Goal: Information Seeking & Learning: Compare options

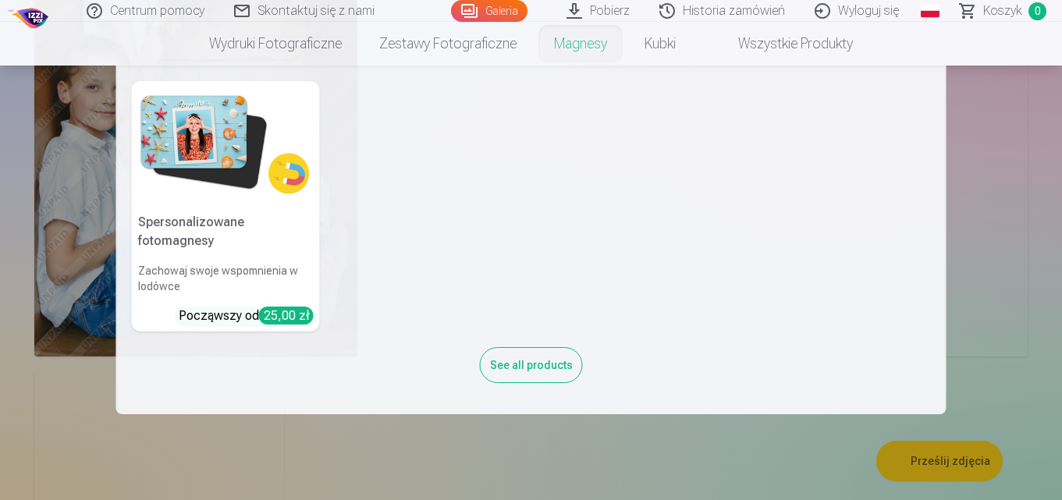
scroll to position [1717, 0]
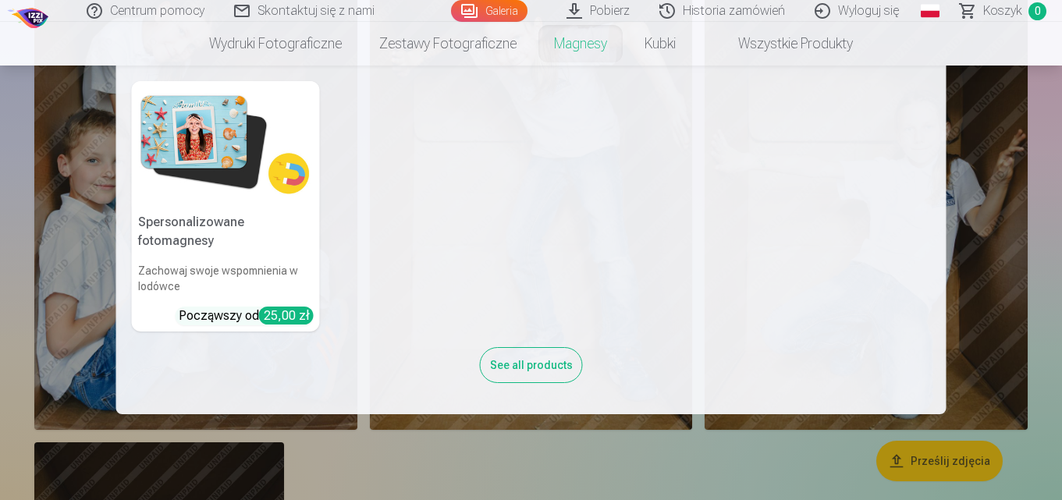
click at [584, 45] on link "Magnesy" at bounding box center [580, 44] width 91 height 44
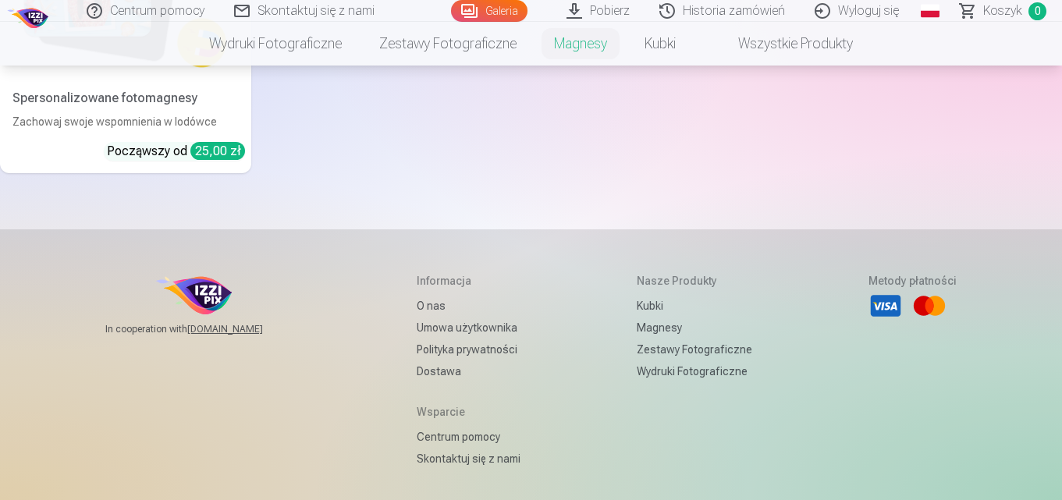
scroll to position [390, 0]
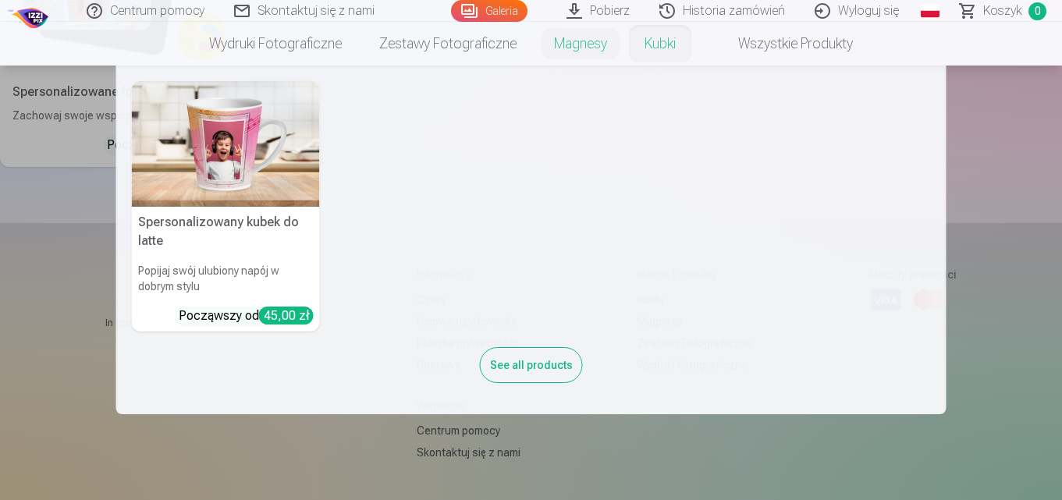
click at [668, 38] on link "Kubki" at bounding box center [660, 44] width 69 height 44
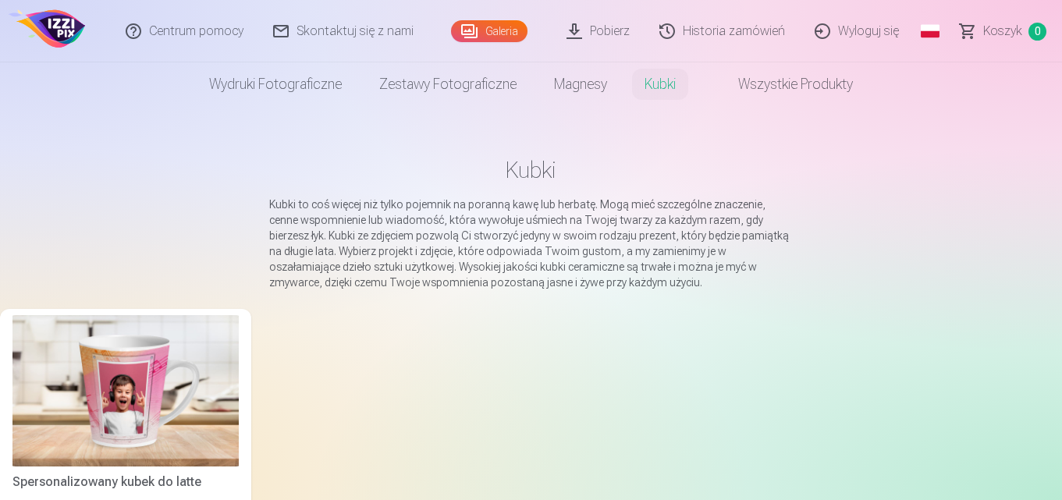
click at [668, 38] on link "Historia zamówień" at bounding box center [722, 31] width 155 height 62
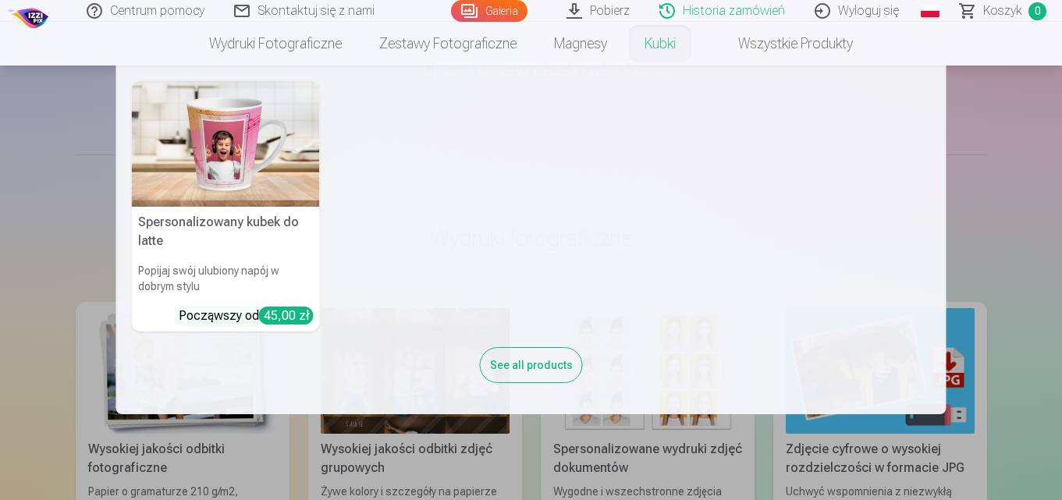
scroll to position [234, 0]
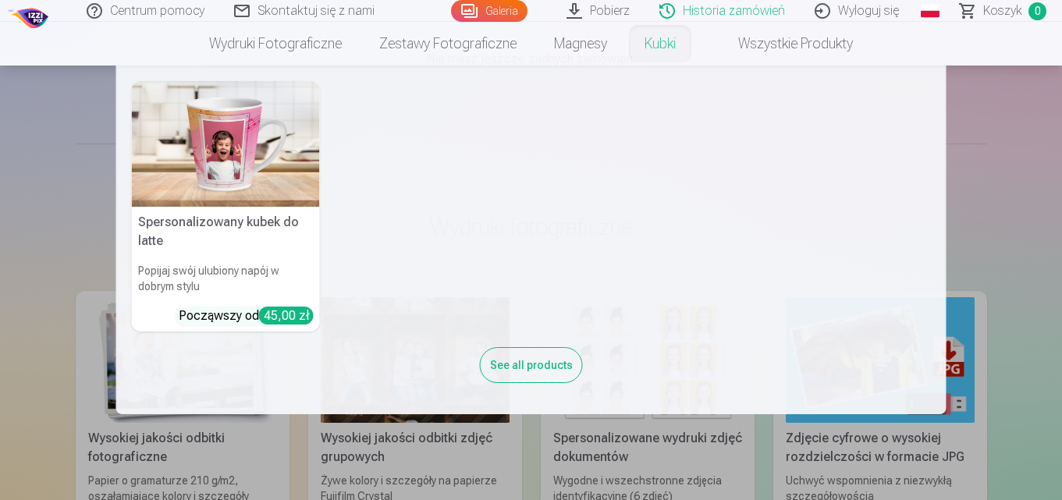
click at [314, 180] on img at bounding box center [226, 144] width 188 height 126
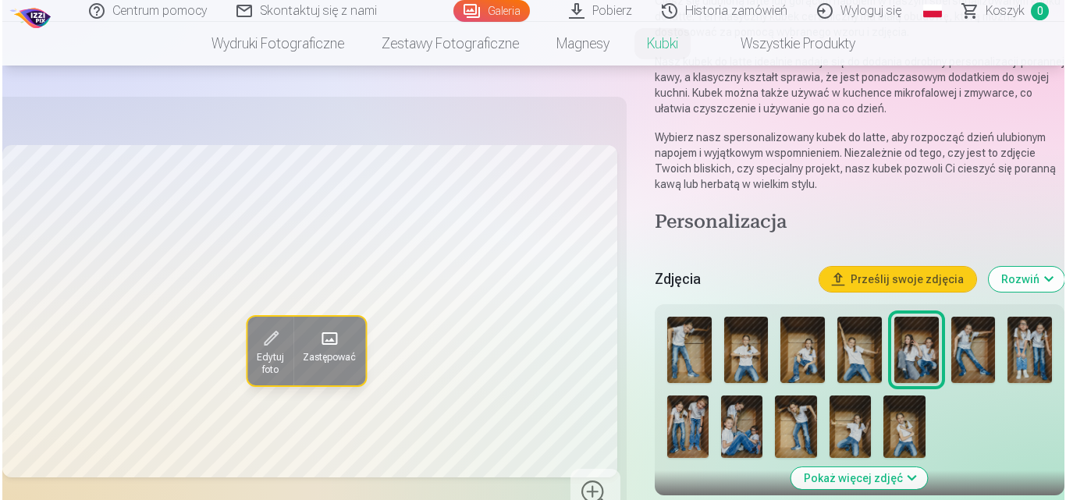
scroll to position [234, 0]
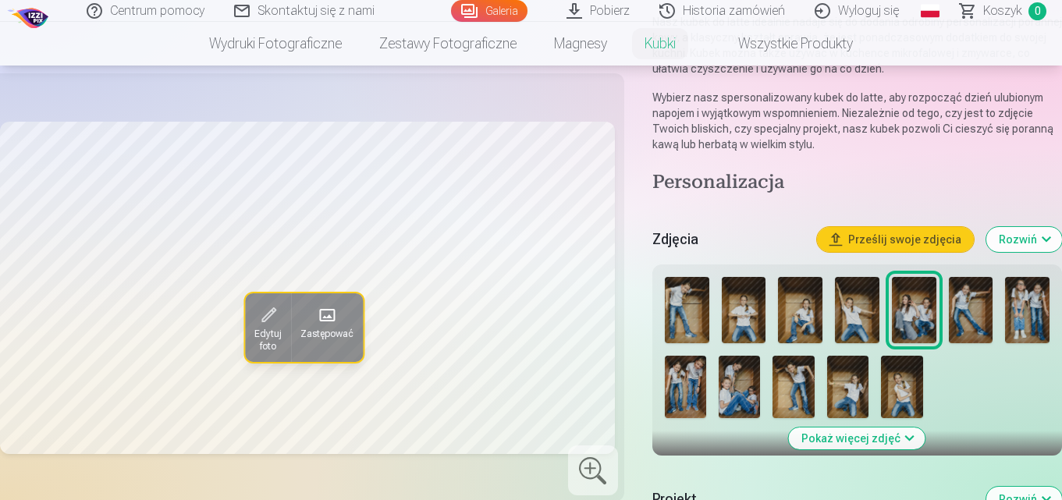
click at [265, 308] on span at bounding box center [268, 314] width 25 height 25
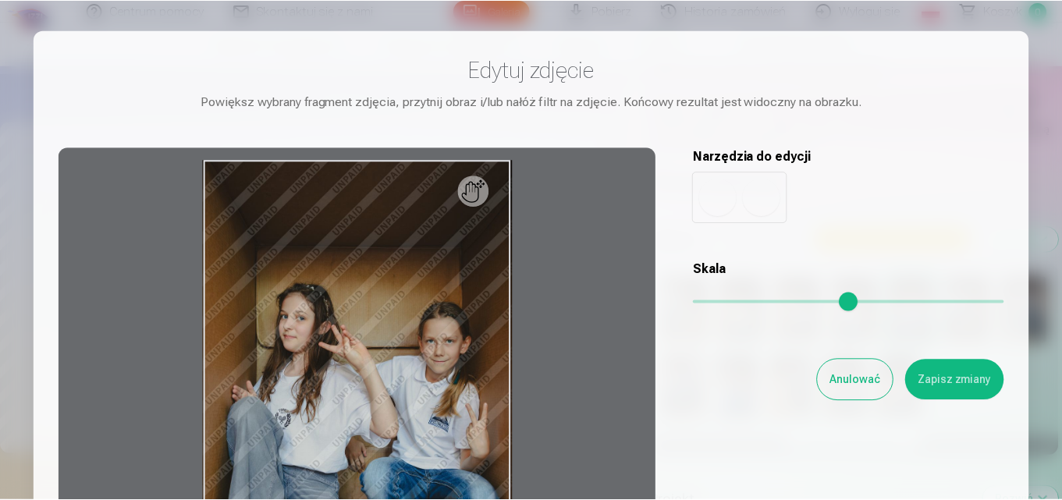
scroll to position [0, 0]
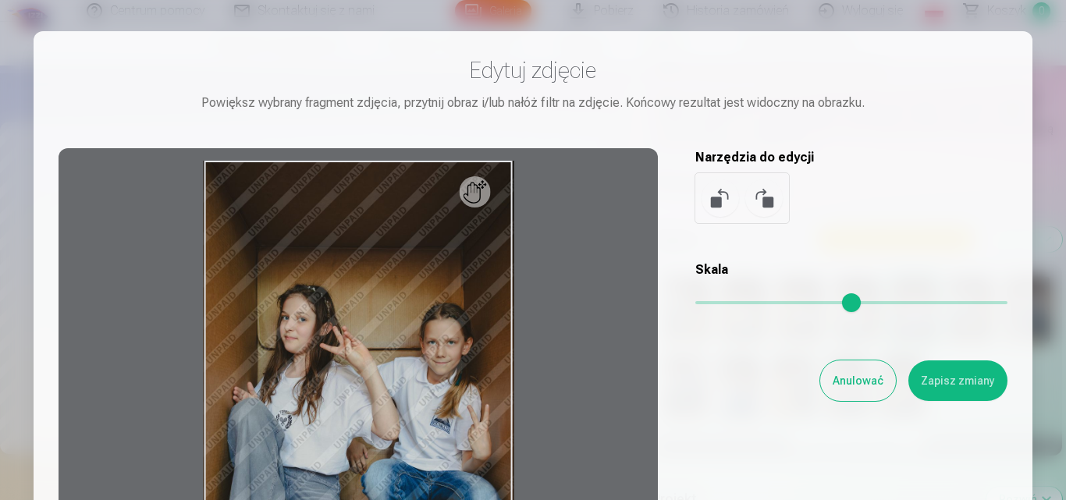
click at [848, 383] on button "Anulować" at bounding box center [858, 381] width 76 height 41
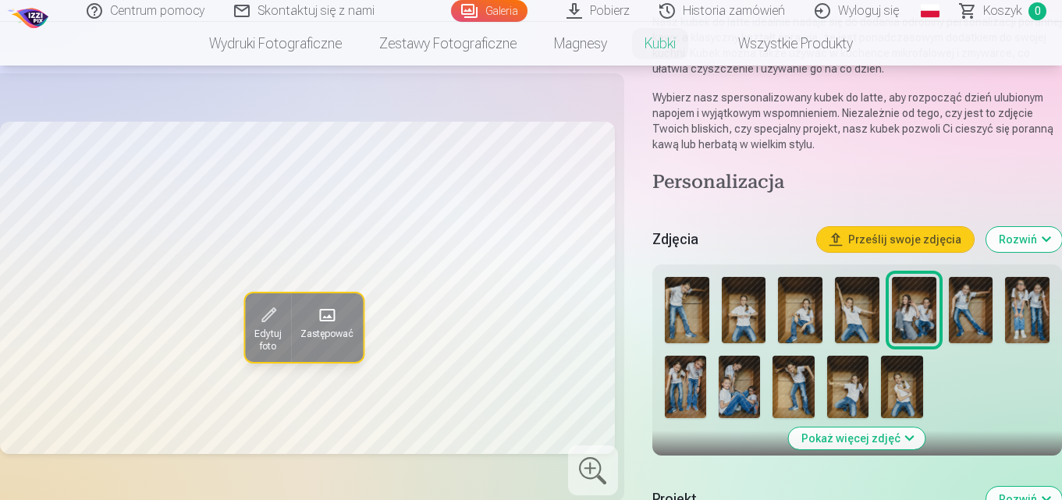
click at [351, 335] on span "Zastępować" at bounding box center [327, 333] width 53 height 12
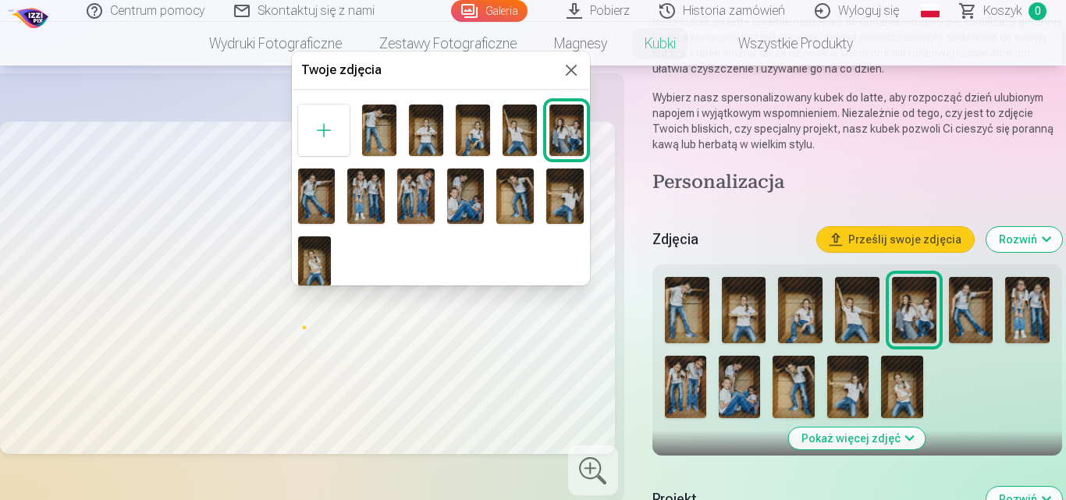
click at [333, 204] on img at bounding box center [316, 197] width 37 height 56
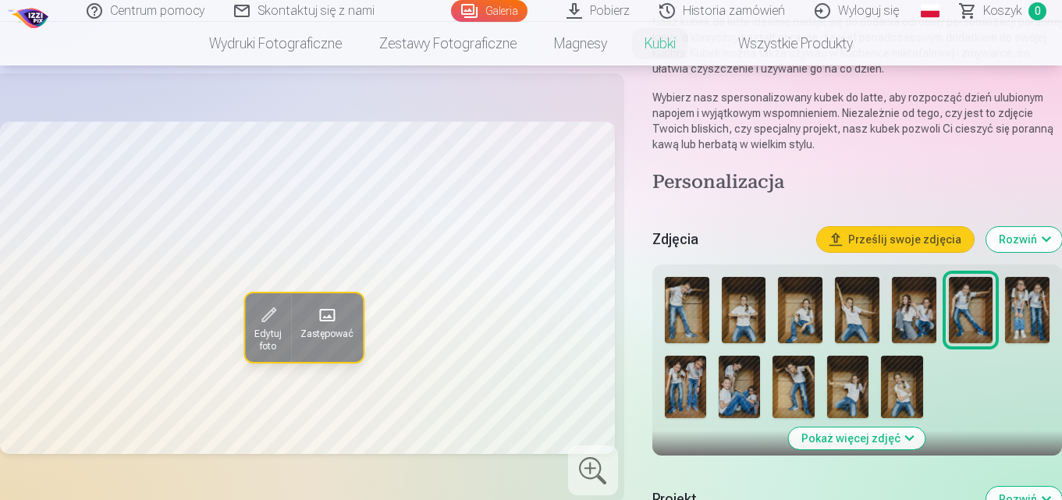
click at [316, 318] on span at bounding box center [327, 314] width 25 height 25
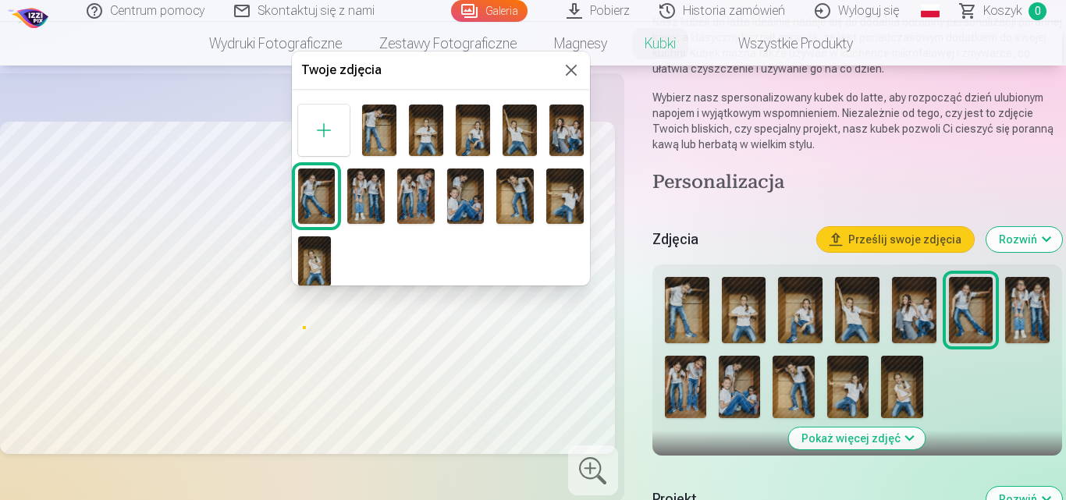
click at [418, 126] on img at bounding box center [426, 131] width 34 height 52
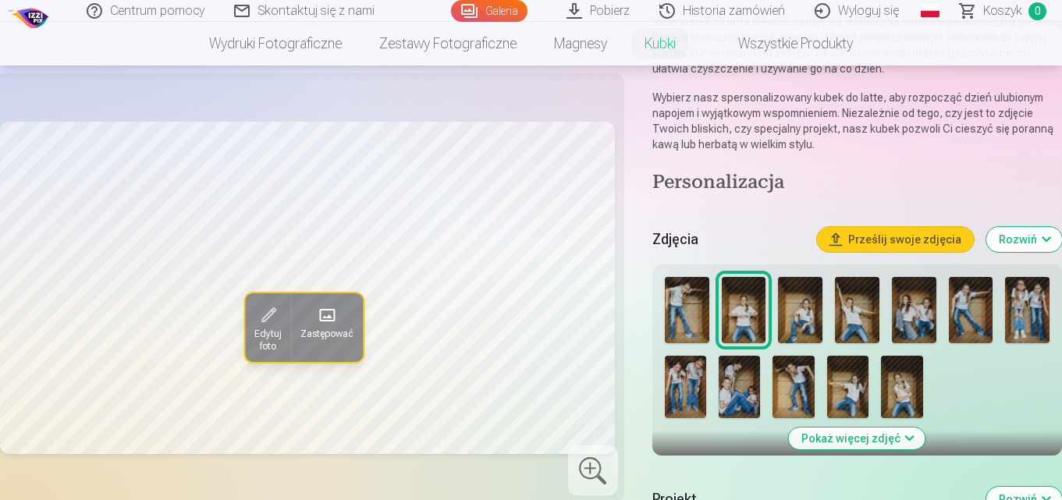
click at [421, 118] on div "Edytuj foto Zastępować" at bounding box center [307, 288] width 615 height 410
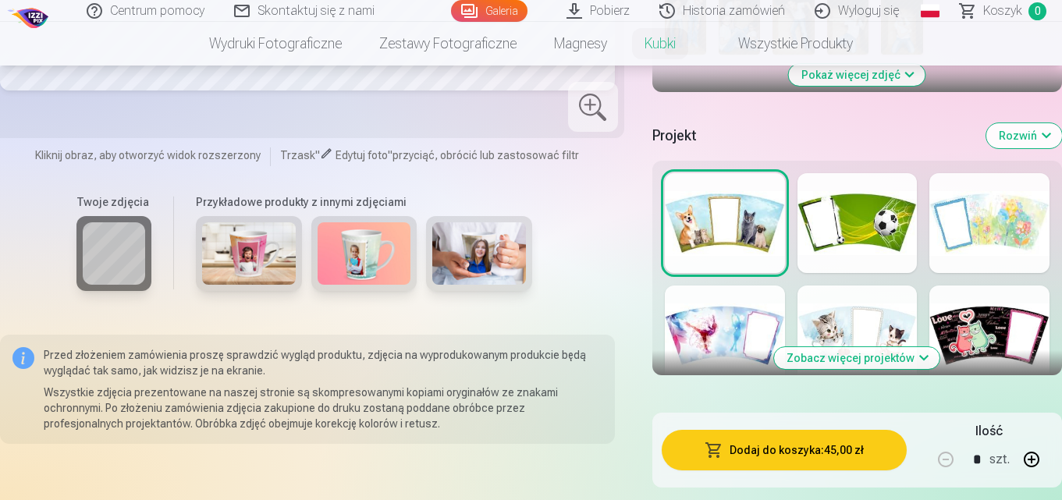
scroll to position [624, 0]
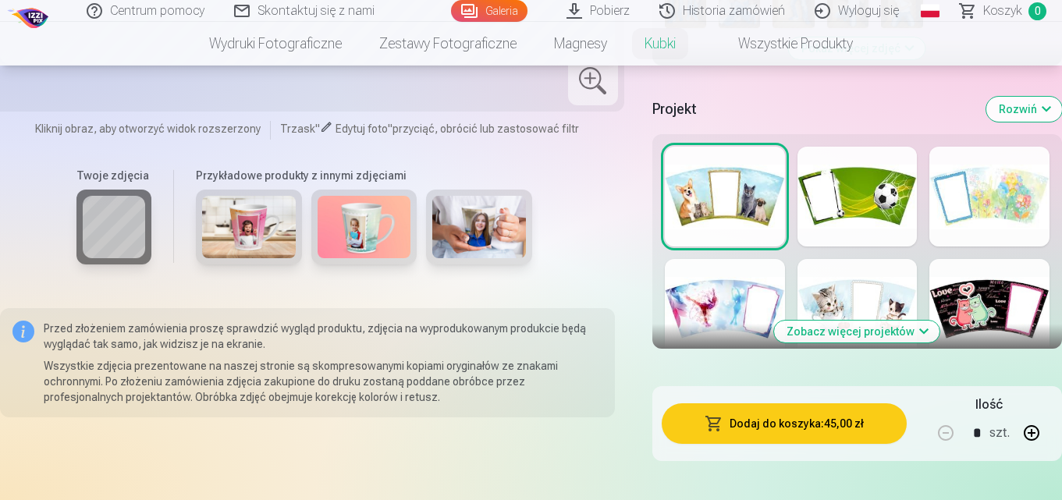
click at [869, 218] on div at bounding box center [858, 197] width 120 height 100
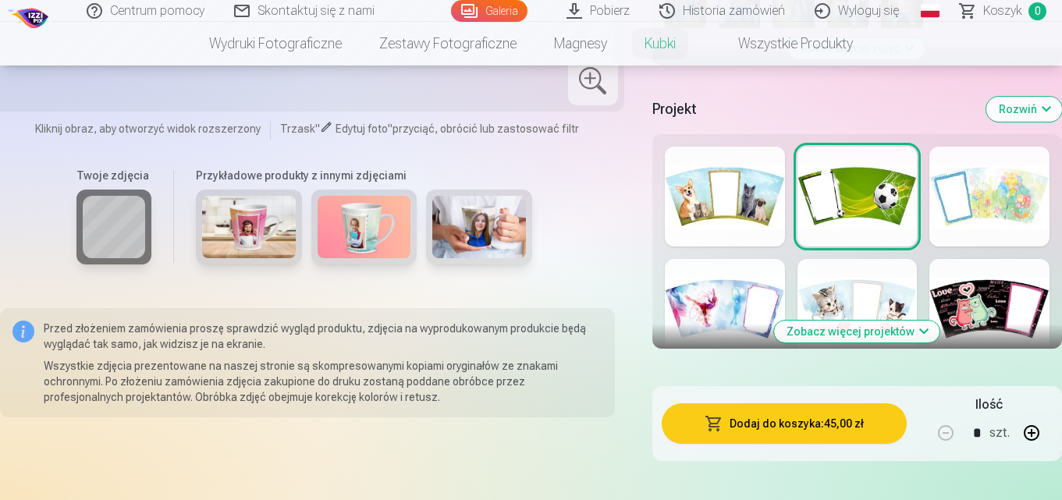
click at [952, 318] on div at bounding box center [990, 309] width 120 height 100
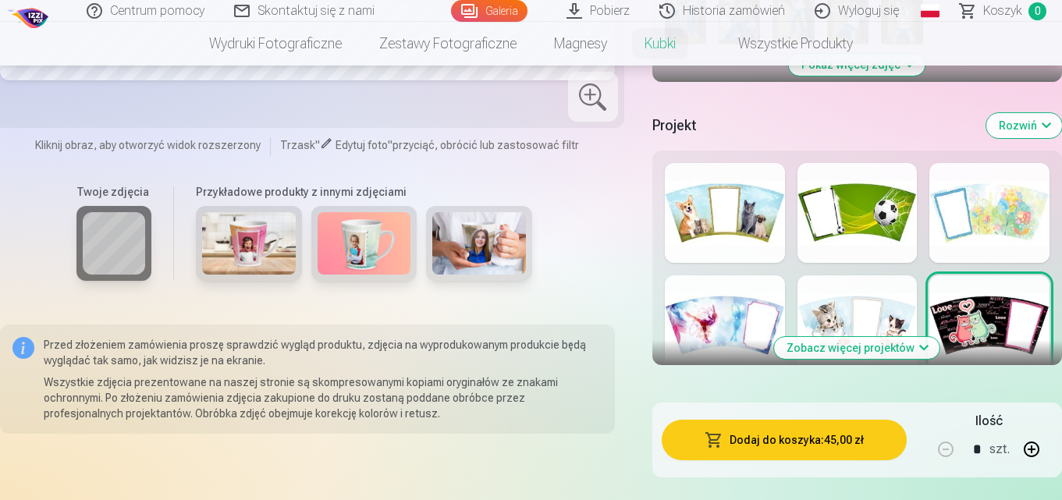
scroll to position [702, 0]
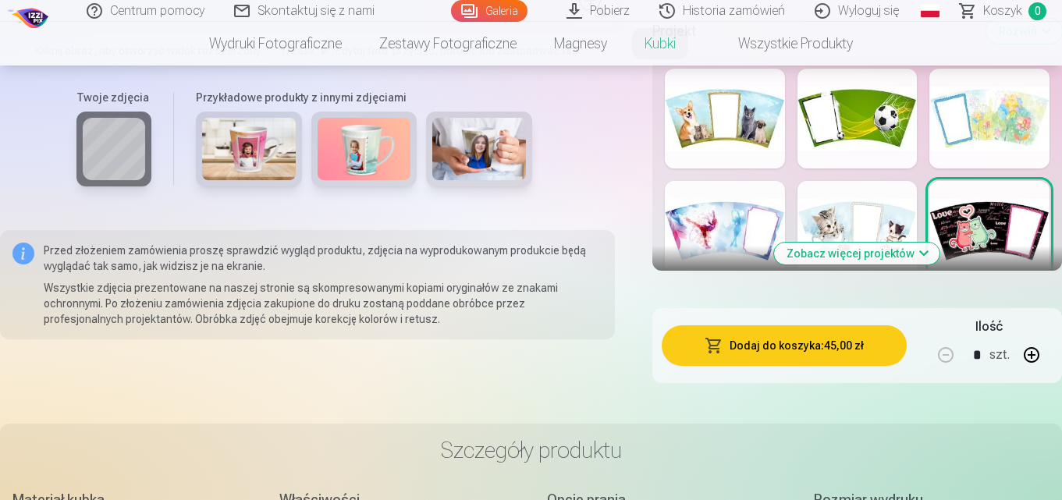
click at [875, 226] on div at bounding box center [858, 231] width 120 height 100
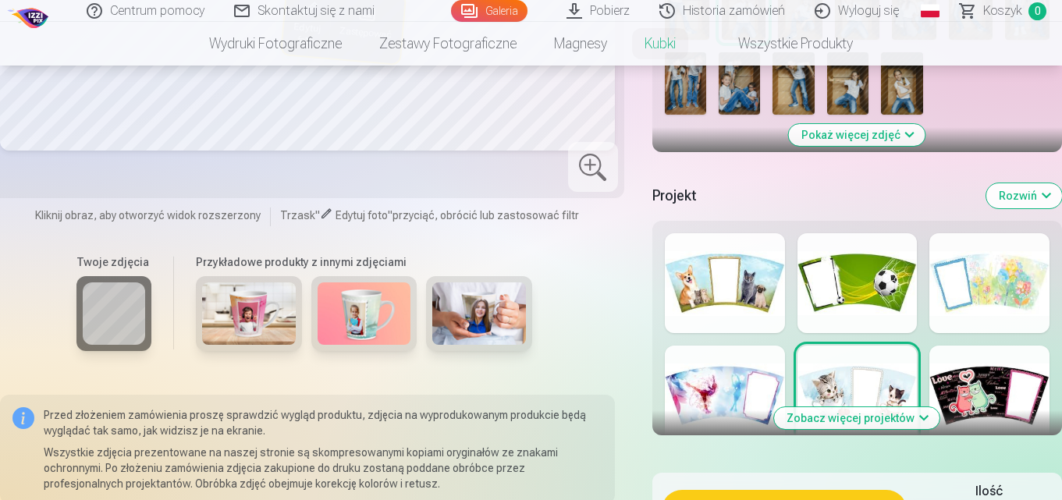
scroll to position [624, 0]
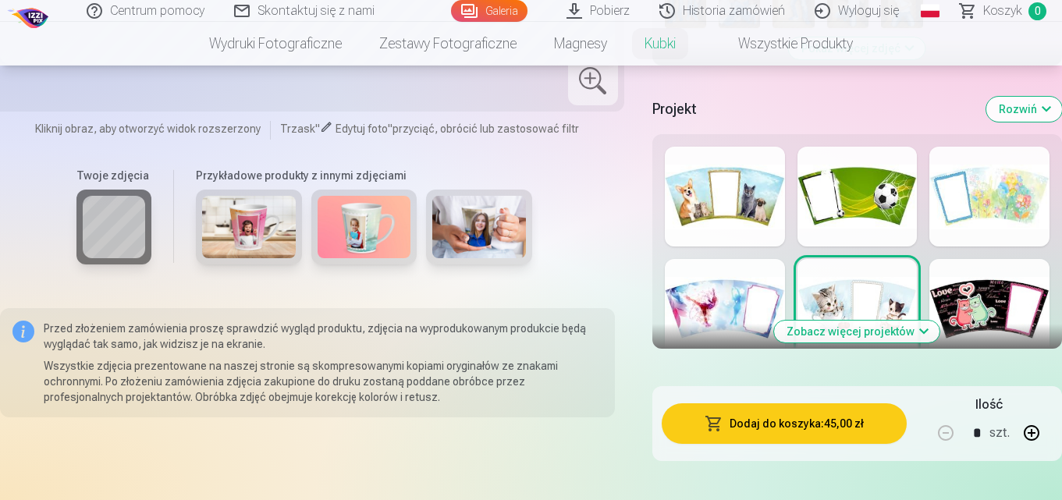
click at [852, 331] on button "Zobacz więcej projektów" at bounding box center [856, 332] width 165 height 22
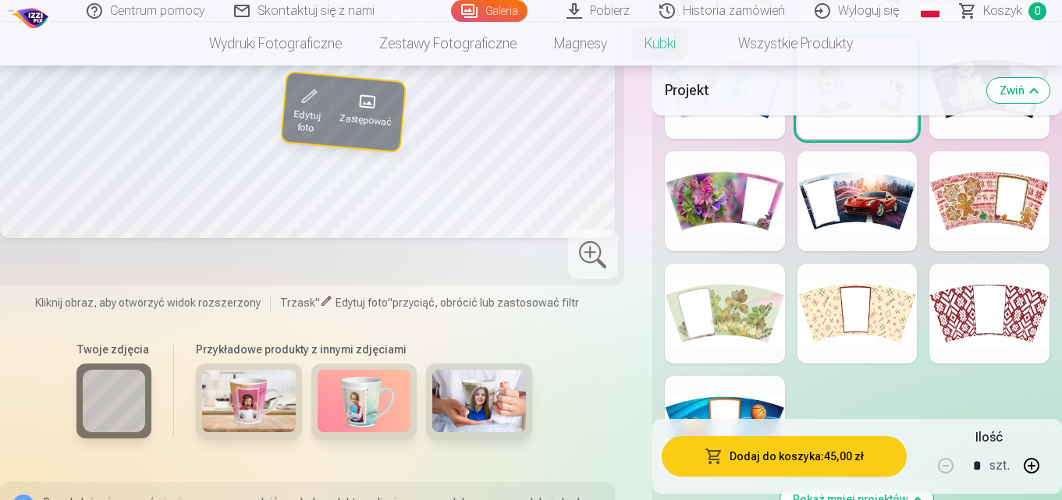
scroll to position [859, 0]
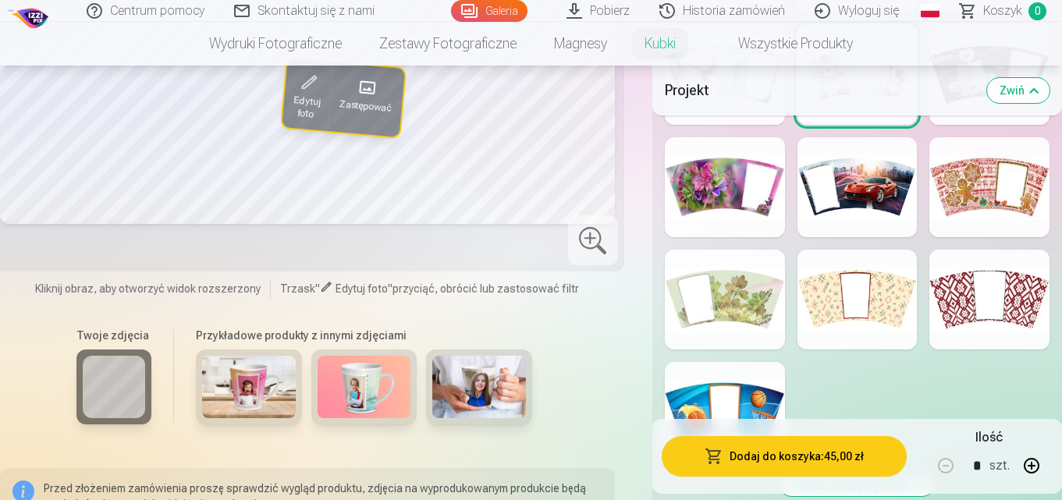
click at [756, 194] on div at bounding box center [725, 187] width 120 height 100
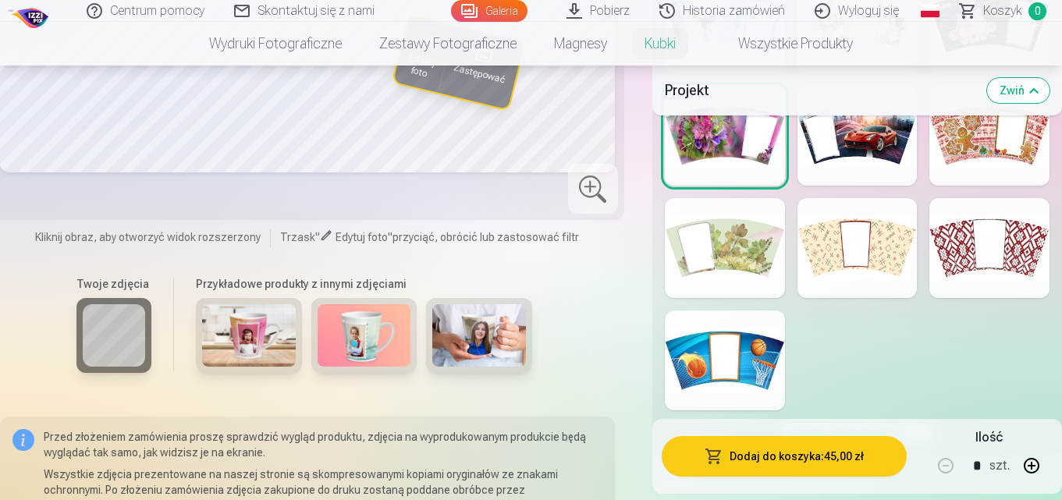
scroll to position [937, 0]
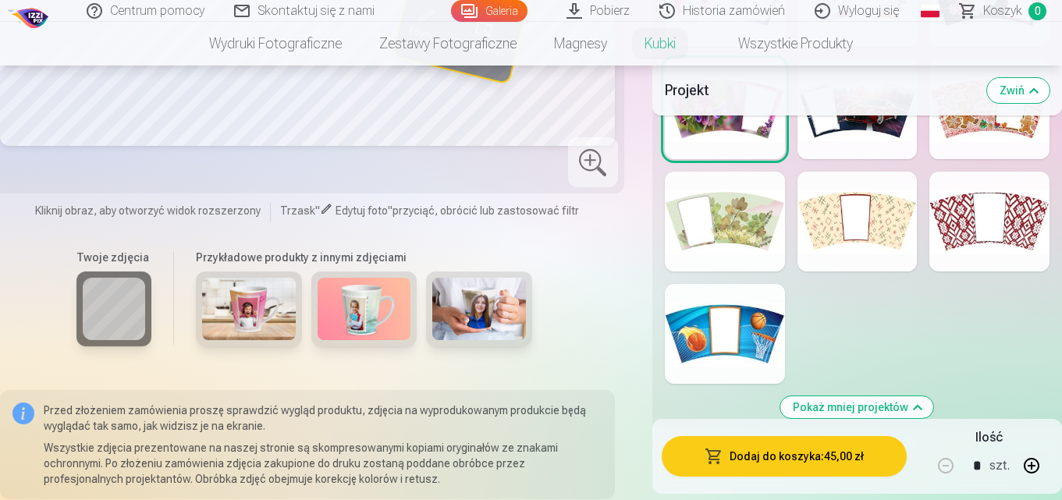
click at [764, 231] on div at bounding box center [725, 222] width 120 height 100
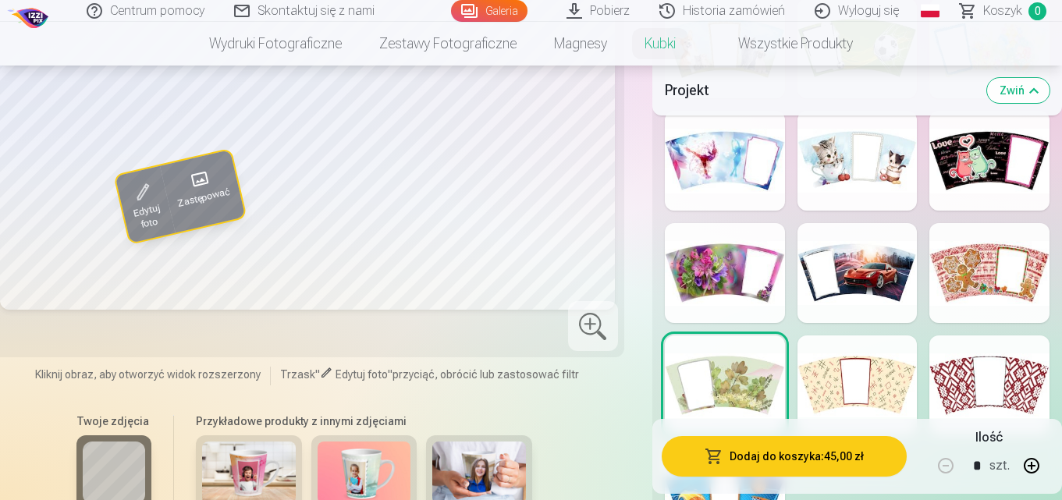
scroll to position [859, 0]
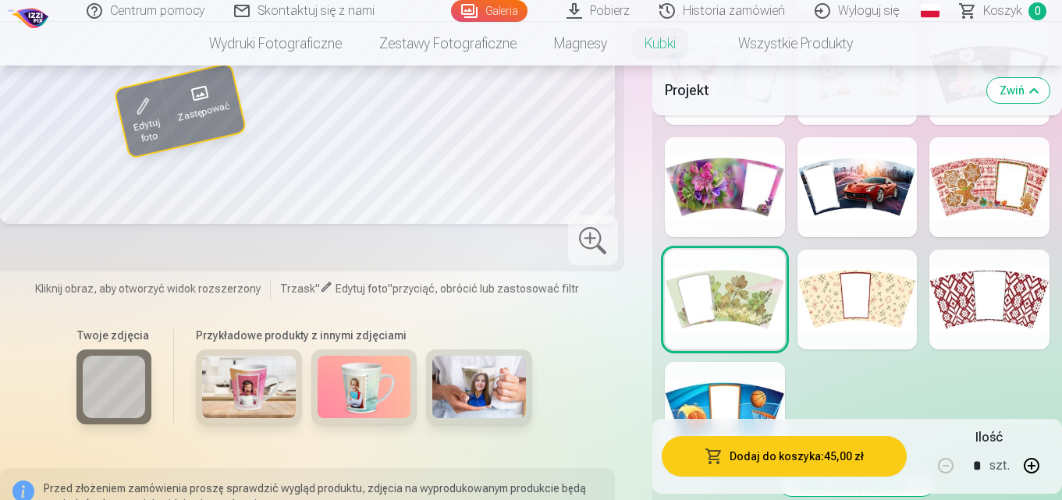
click at [868, 183] on div at bounding box center [858, 187] width 120 height 100
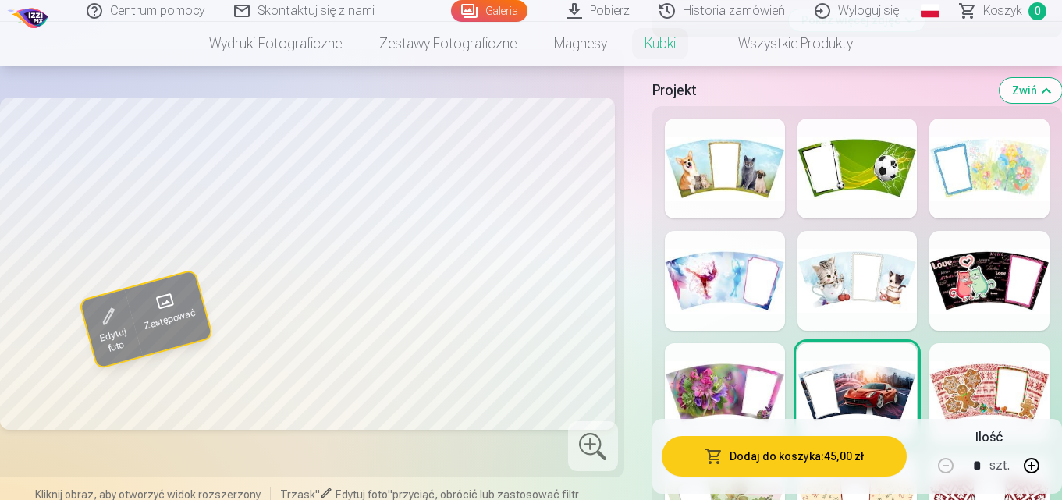
scroll to position [702, 0]
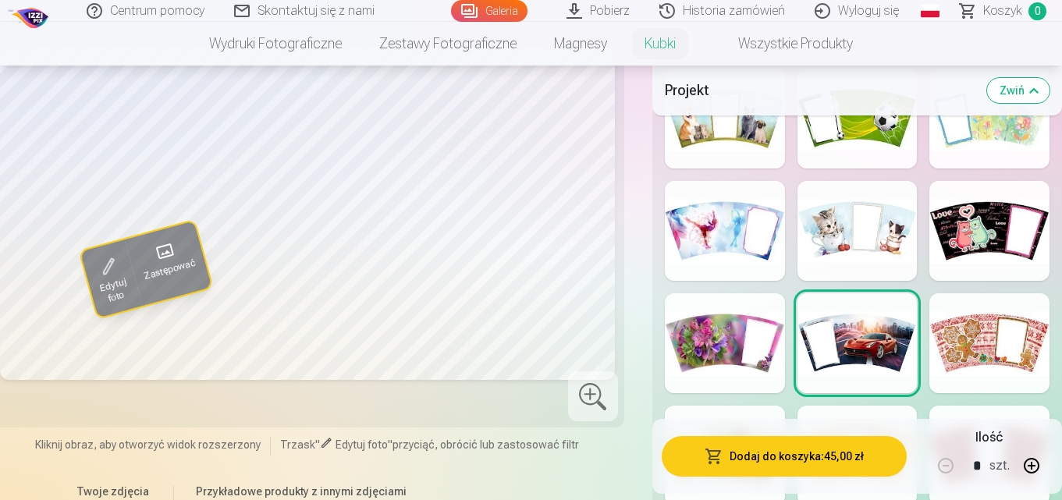
click at [742, 311] on div at bounding box center [725, 343] width 120 height 100
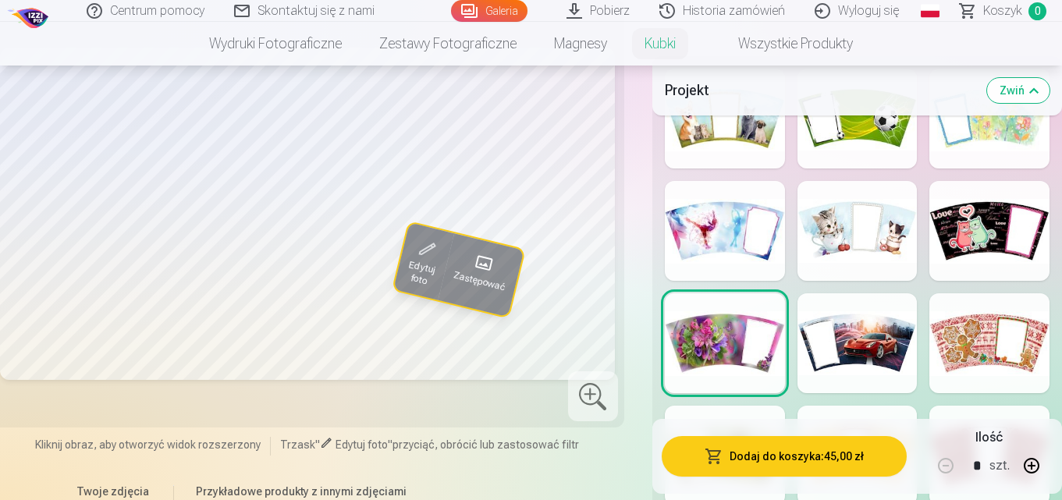
click at [712, 215] on div at bounding box center [725, 231] width 120 height 100
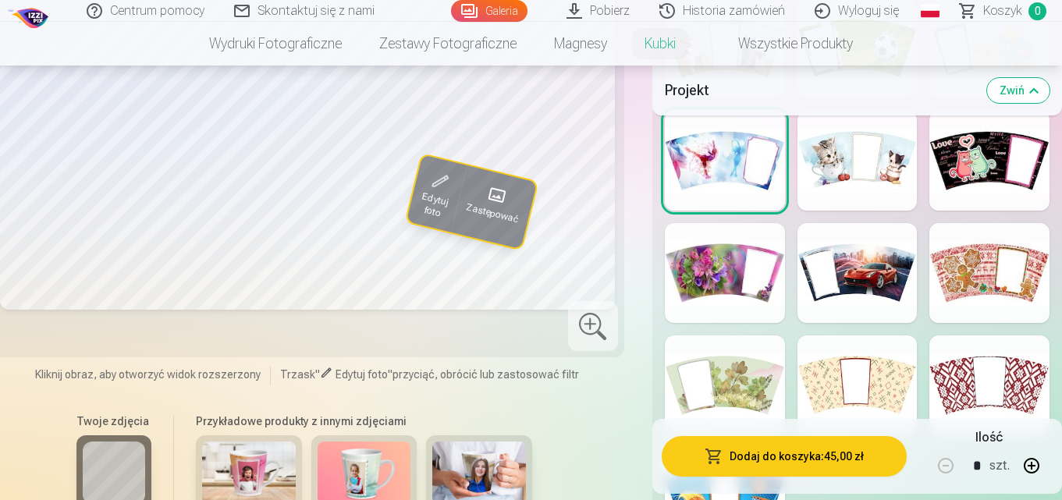
scroll to position [780, 0]
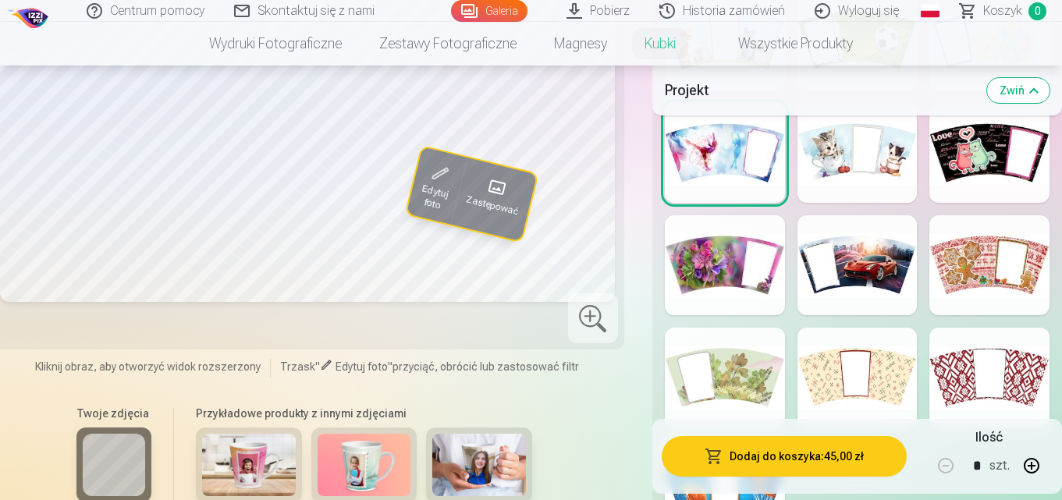
drag, startPoint x: 960, startPoint y: 318, endPoint x: 940, endPoint y: 282, distance: 41.9
click at [952, 299] on div "Pokaż mniej projektów" at bounding box center [857, 282] width 410 height 609
click at [939, 279] on div at bounding box center [990, 265] width 120 height 100
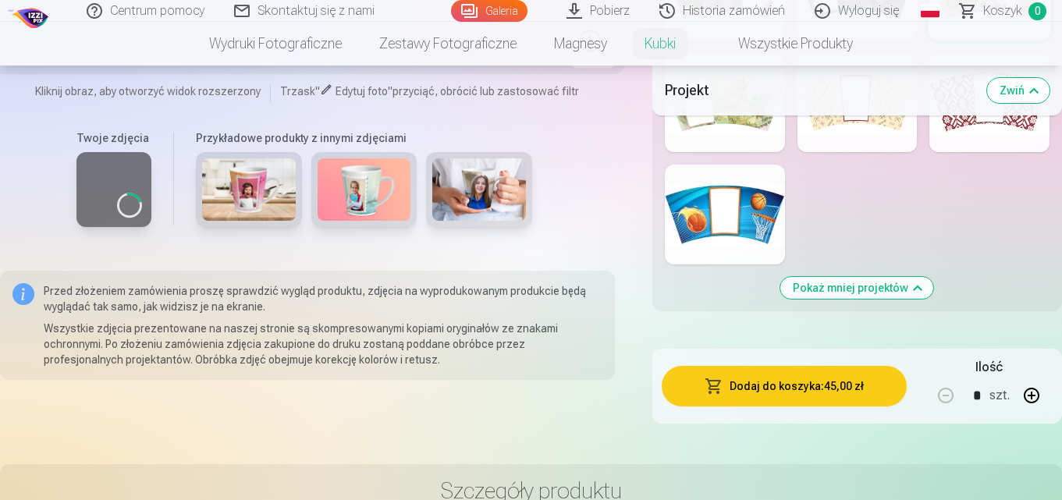
scroll to position [1093, 0]
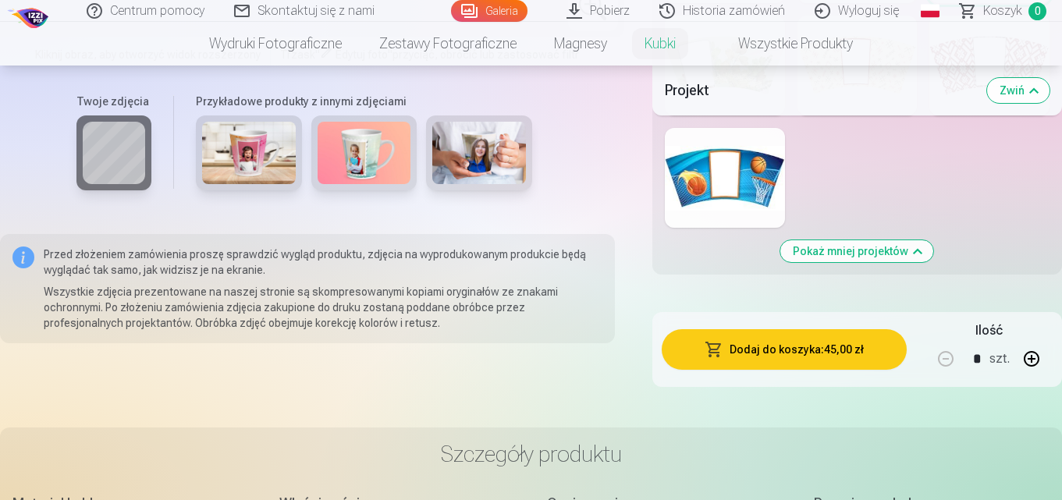
click at [859, 258] on button "Pokaż mniej projektów" at bounding box center [856, 251] width 153 height 22
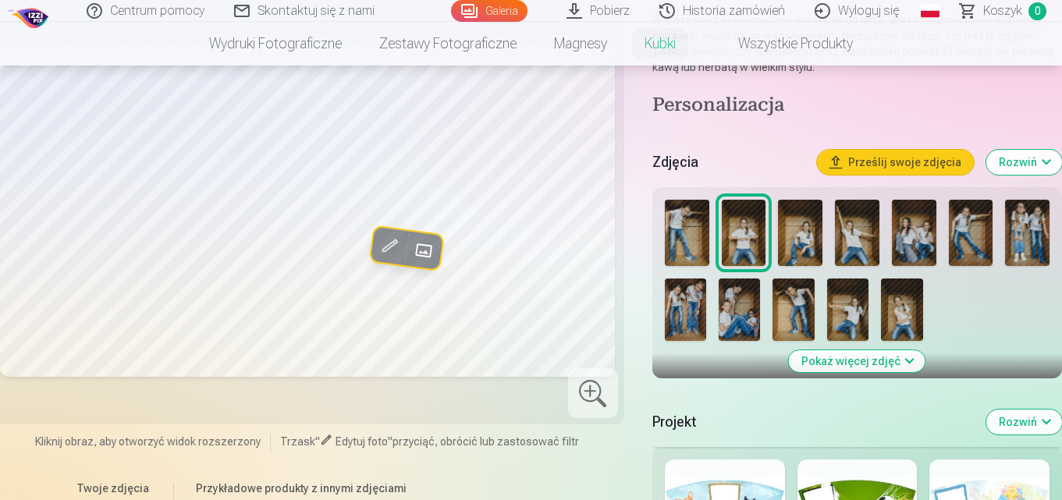
scroll to position [288, 0]
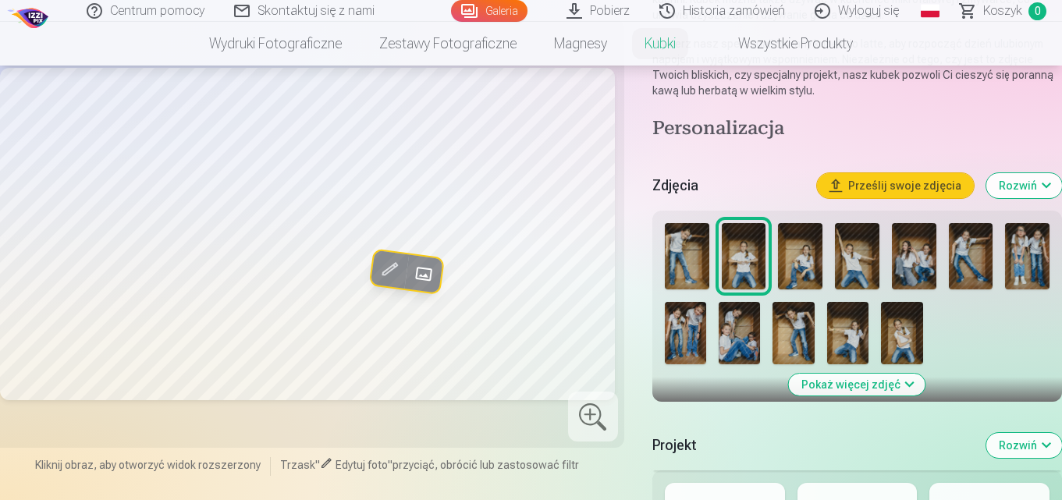
click at [805, 262] on img at bounding box center [800, 256] width 44 height 66
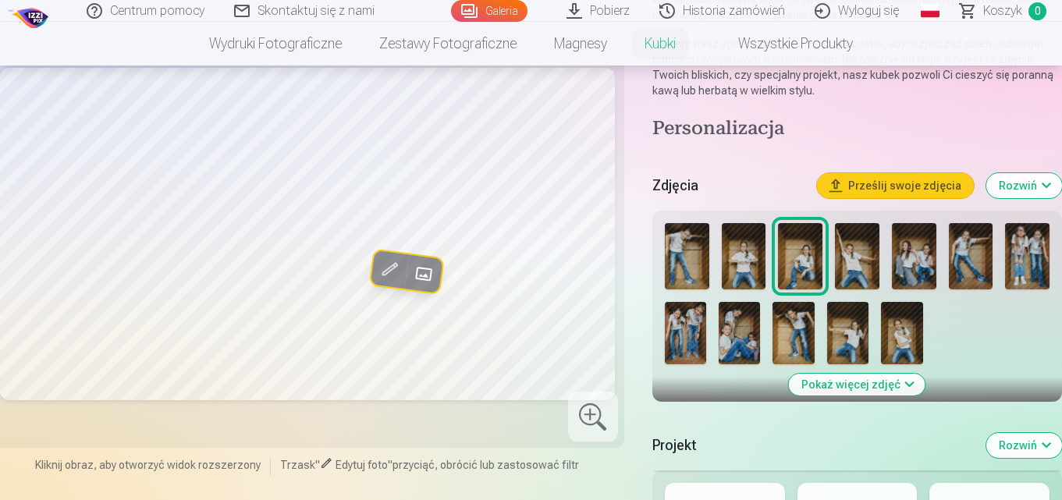
click at [752, 265] on img at bounding box center [744, 256] width 44 height 66
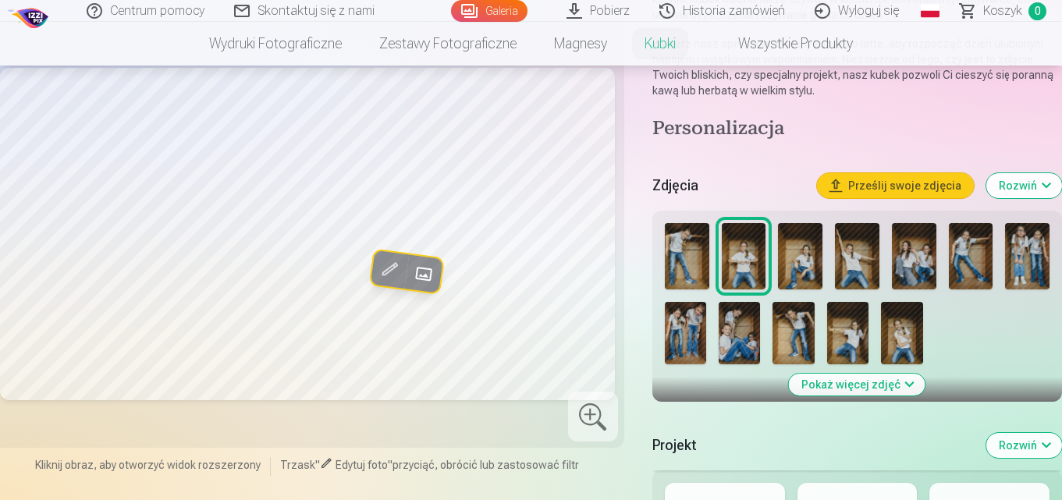
click at [898, 333] on img at bounding box center [901, 333] width 41 height 62
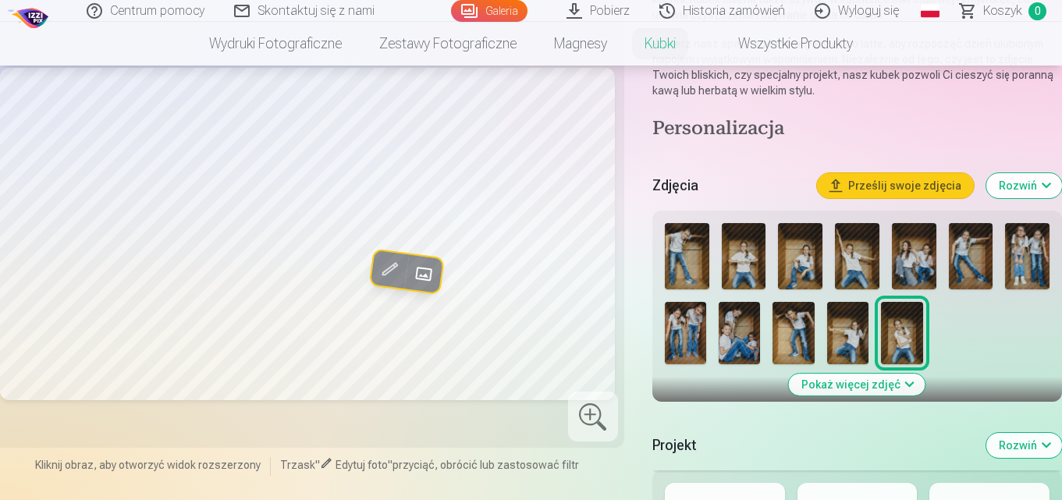
click at [876, 387] on button "Pokaż więcej zdjęć" at bounding box center [857, 385] width 137 height 22
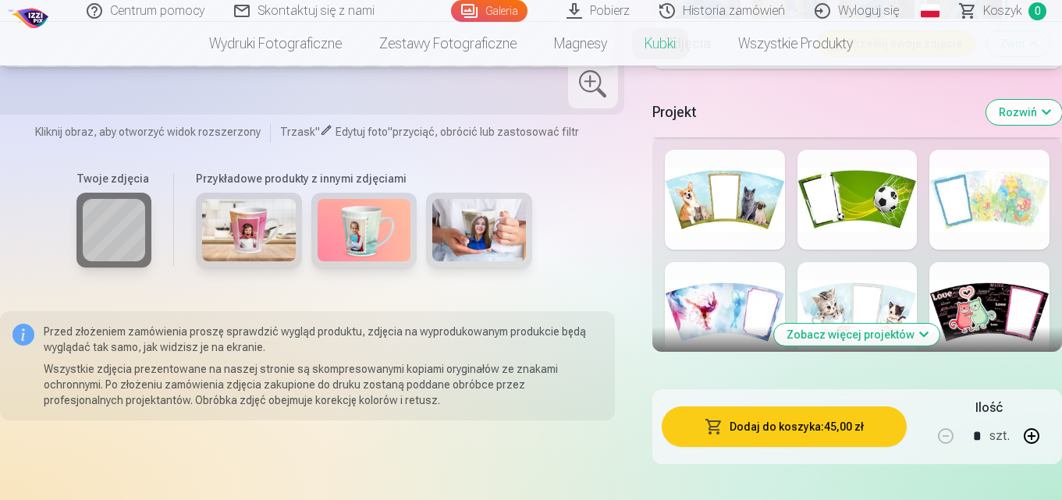
scroll to position [912, 0]
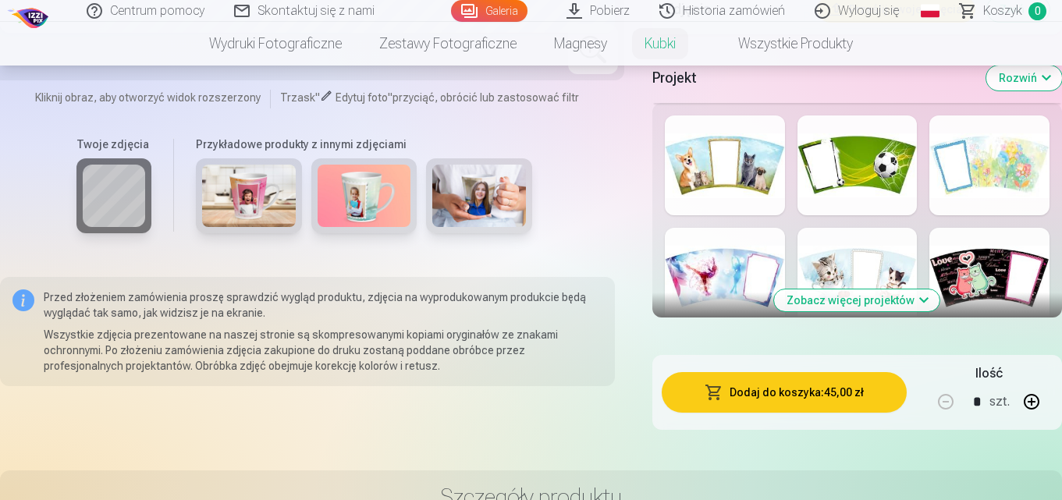
click at [901, 301] on button "Zobacz więcej projektów" at bounding box center [856, 301] width 165 height 22
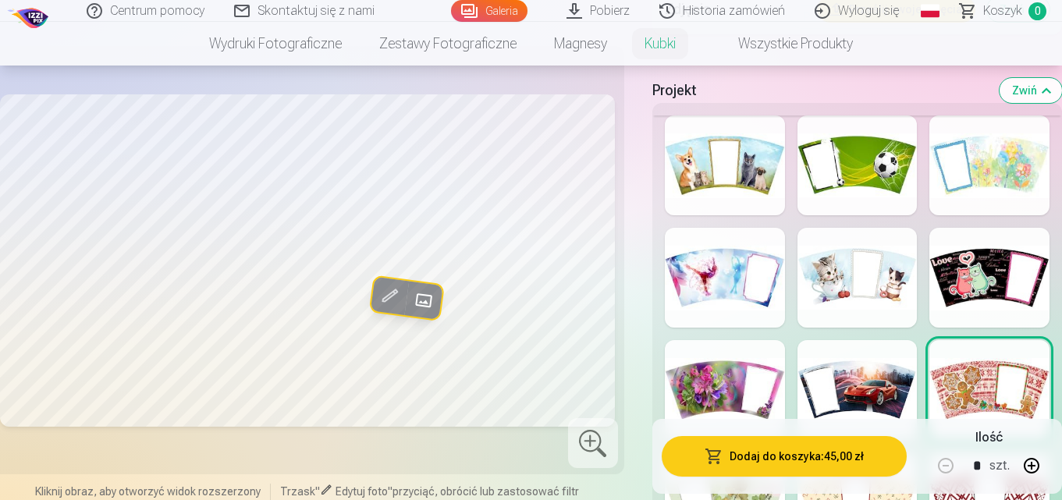
click at [837, 398] on div at bounding box center [858, 390] width 120 height 100
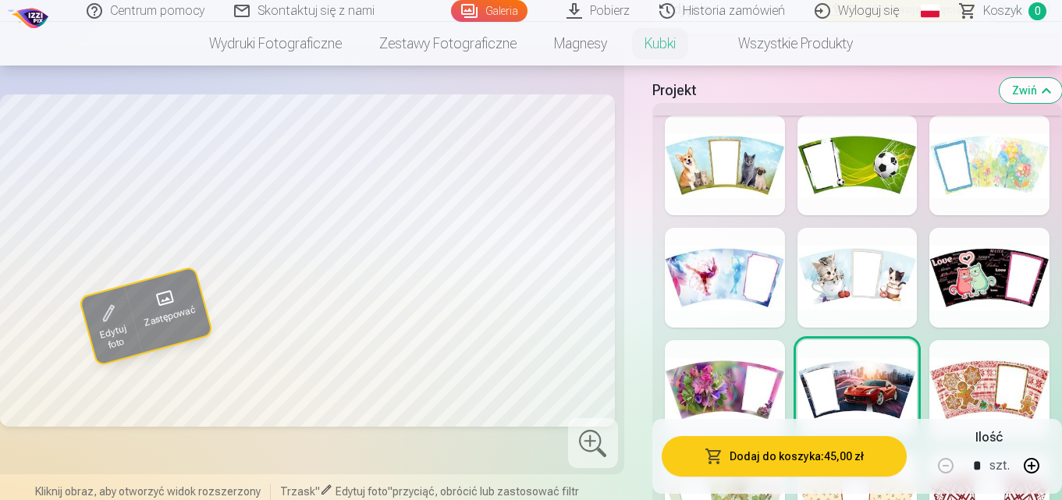
drag, startPoint x: 714, startPoint y: 393, endPoint x: 715, endPoint y: 385, distance: 7.8
click at [715, 387] on div at bounding box center [725, 390] width 120 height 100
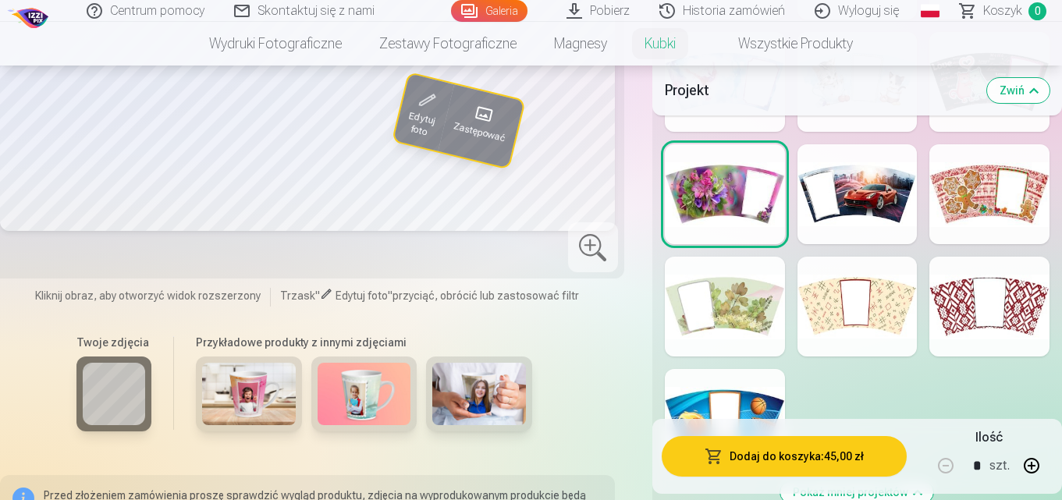
scroll to position [1147, 0]
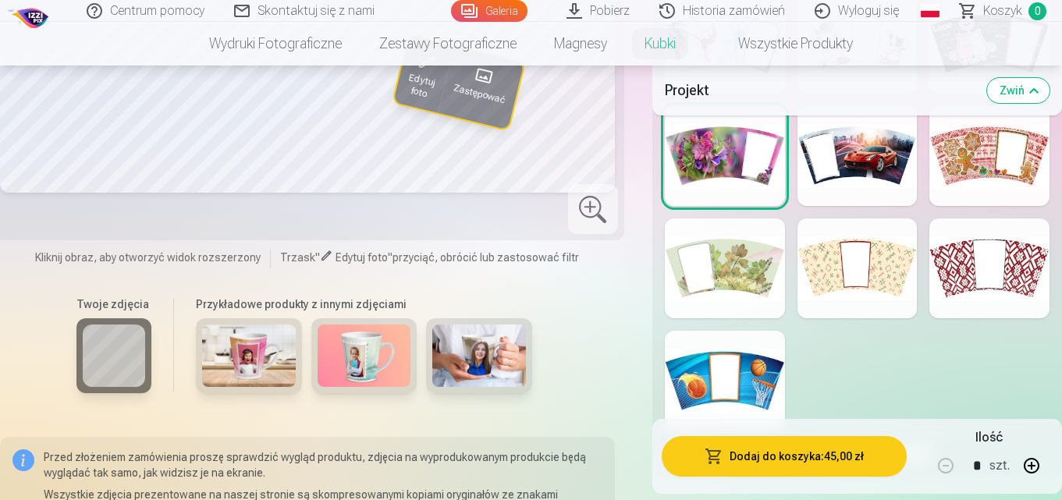
click at [707, 340] on div at bounding box center [725, 381] width 120 height 100
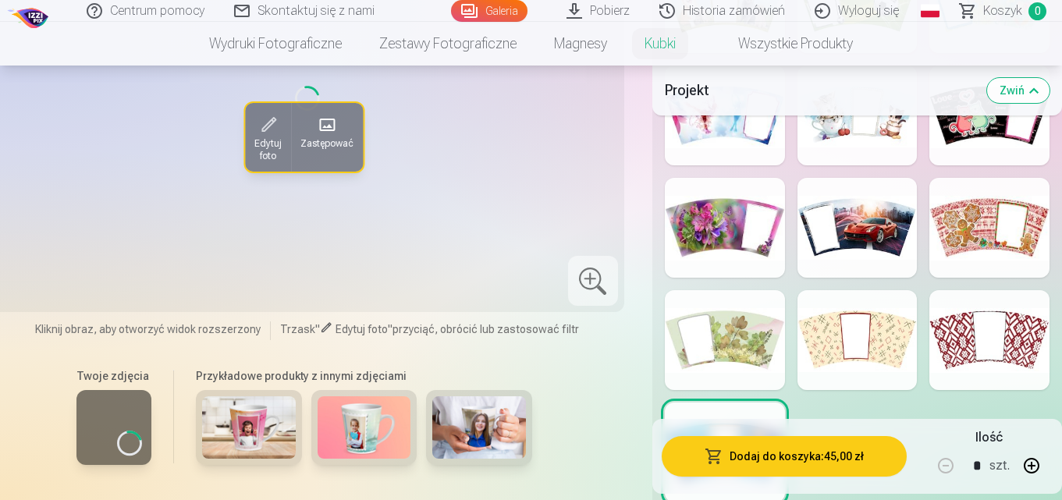
scroll to position [990, 0]
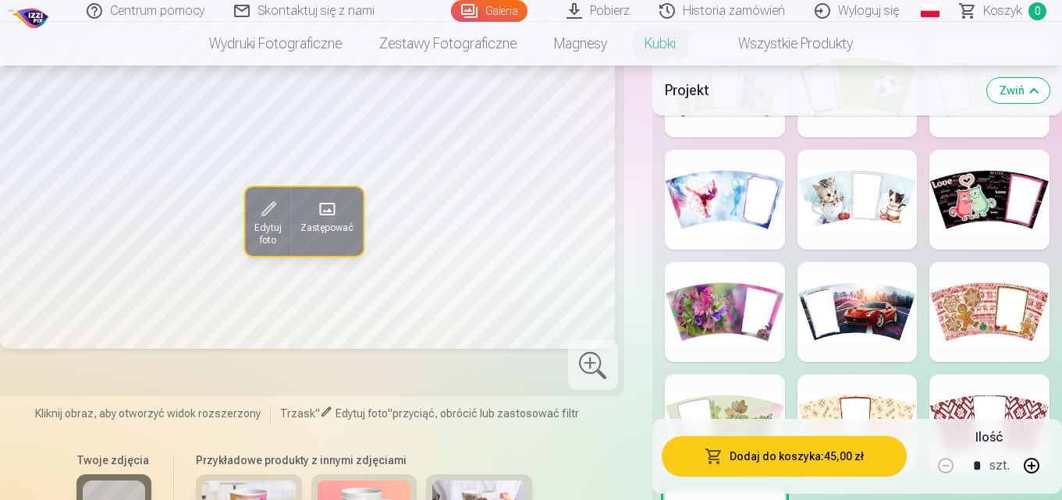
drag, startPoint x: 834, startPoint y: 279, endPoint x: 825, endPoint y: 287, distance: 12.7
click at [830, 284] on div at bounding box center [858, 312] width 120 height 100
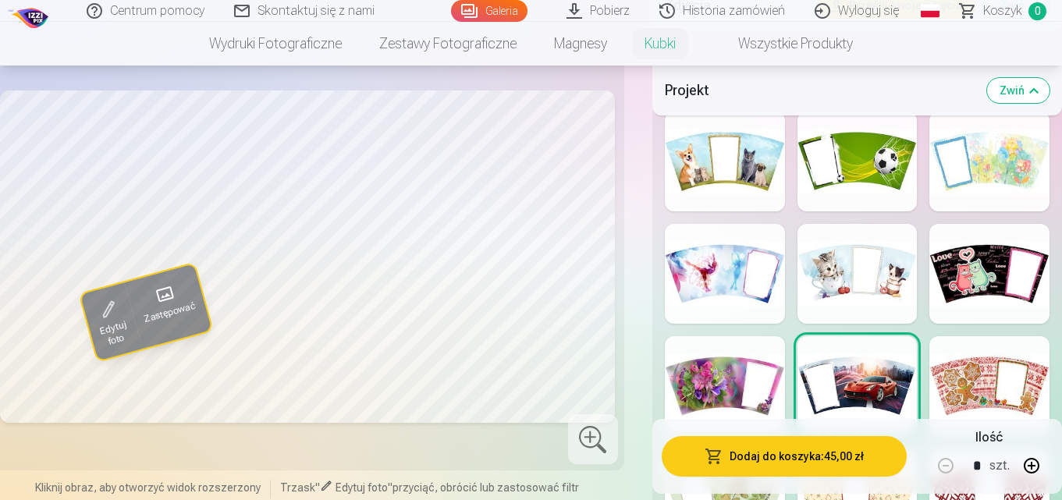
scroll to position [912, 0]
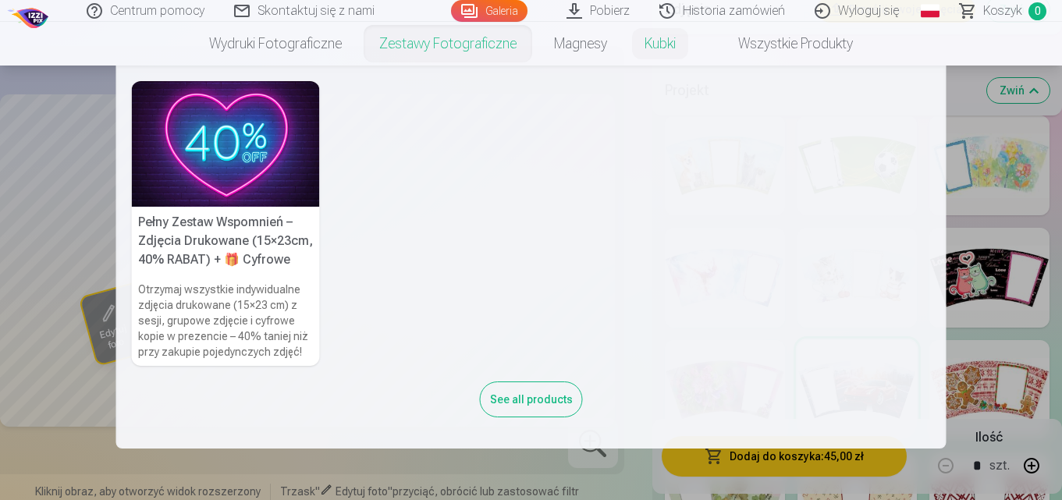
click at [473, 43] on link "Zestawy fotograficzne" at bounding box center [448, 44] width 175 height 44
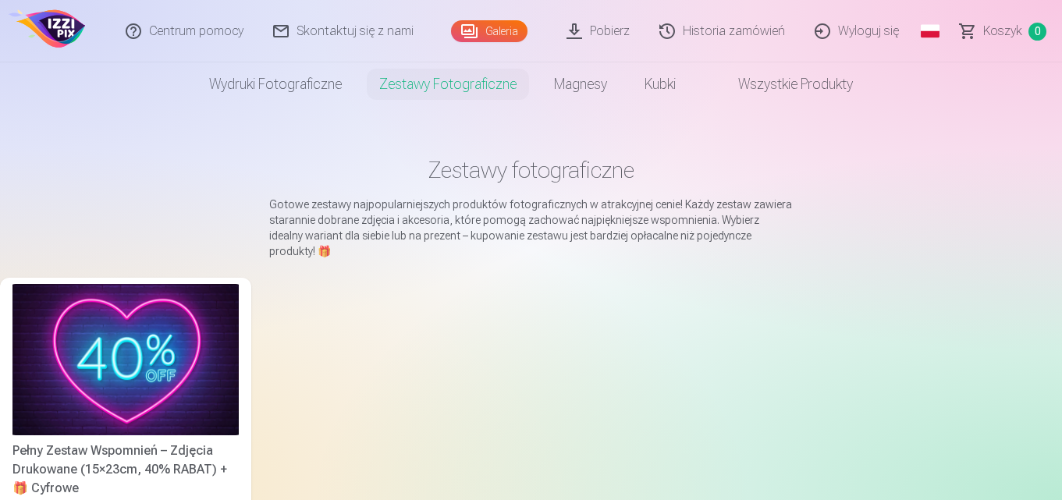
click at [84, 304] on img at bounding box center [125, 359] width 226 height 151
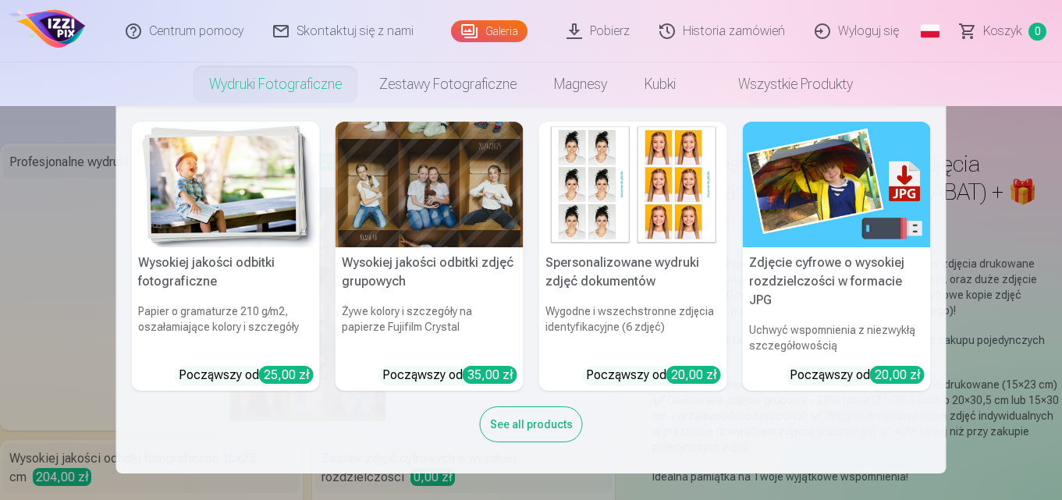
click at [276, 95] on link "Wydruki fotograficzne" at bounding box center [275, 84] width 170 height 44
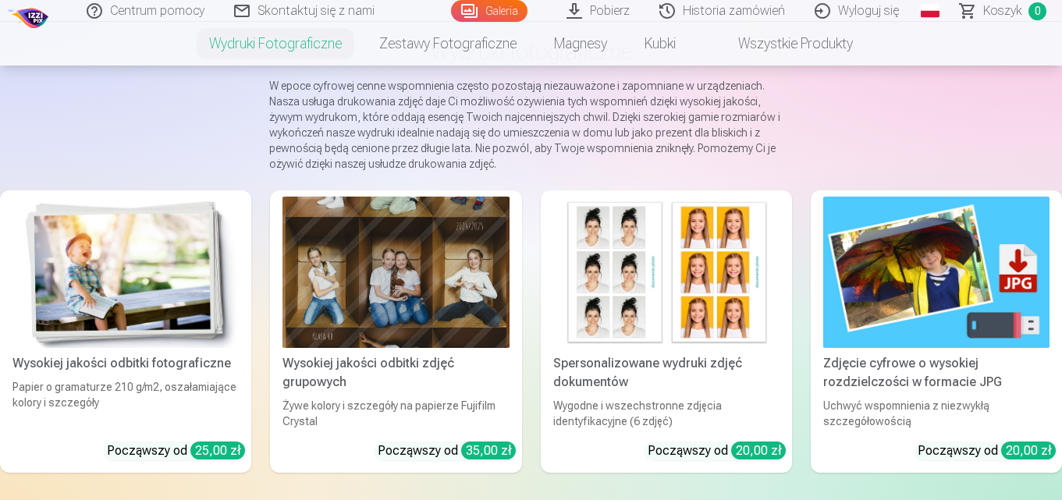
scroll to position [156, 0]
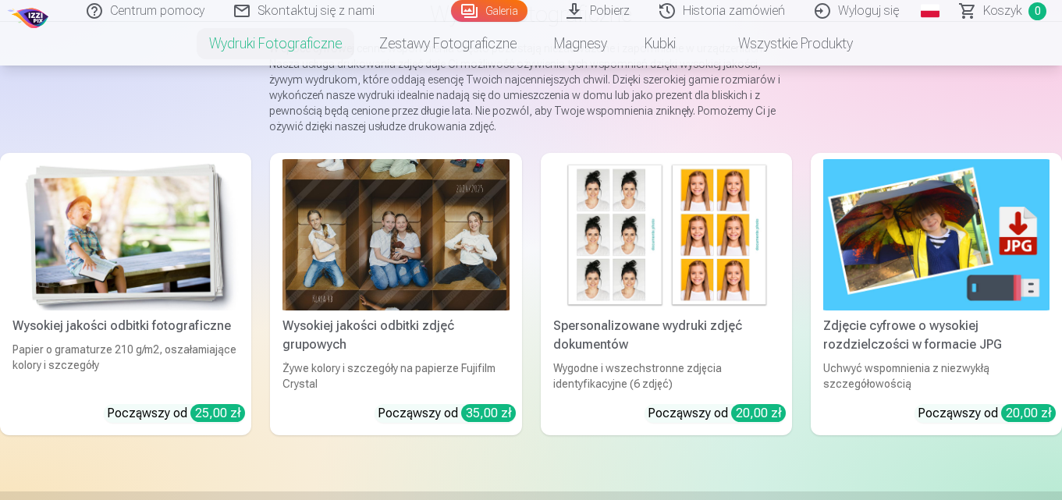
click at [411, 251] on div at bounding box center [396, 234] width 226 height 151
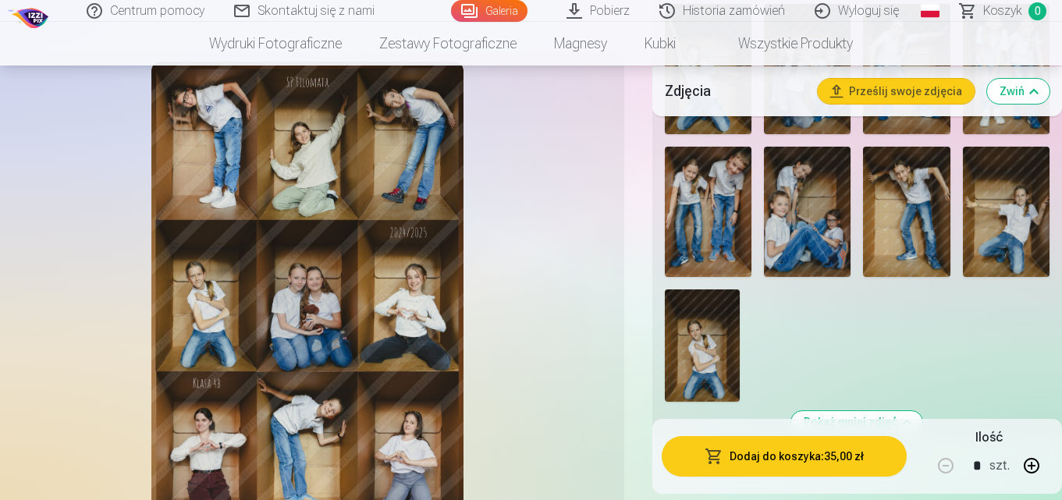
scroll to position [780, 0]
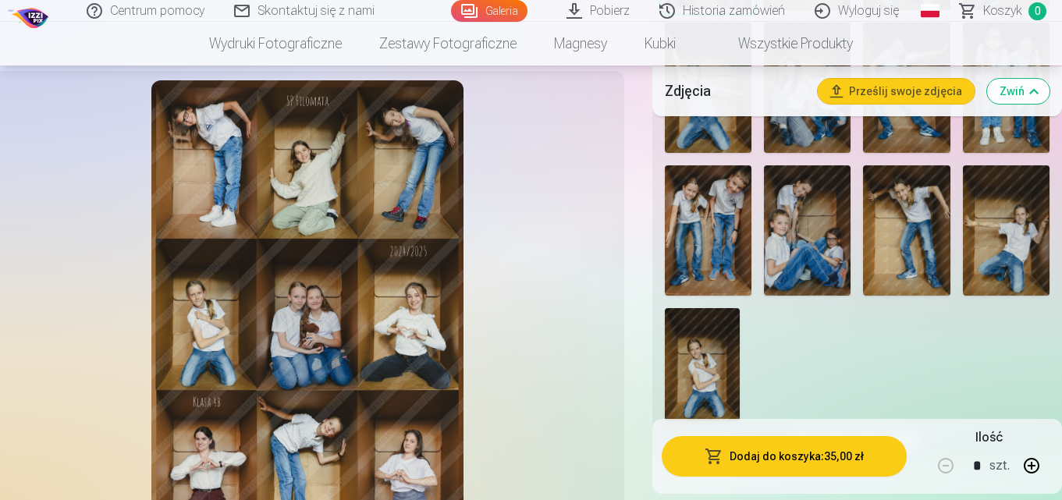
click at [749, 48] on link "Wszystkie produkty" at bounding box center [783, 44] width 177 height 44
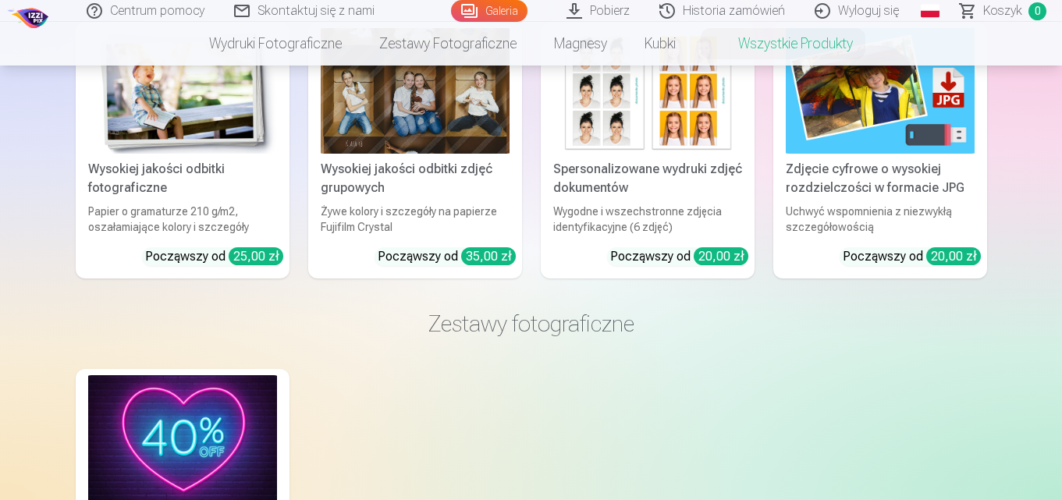
scroll to position [312, 0]
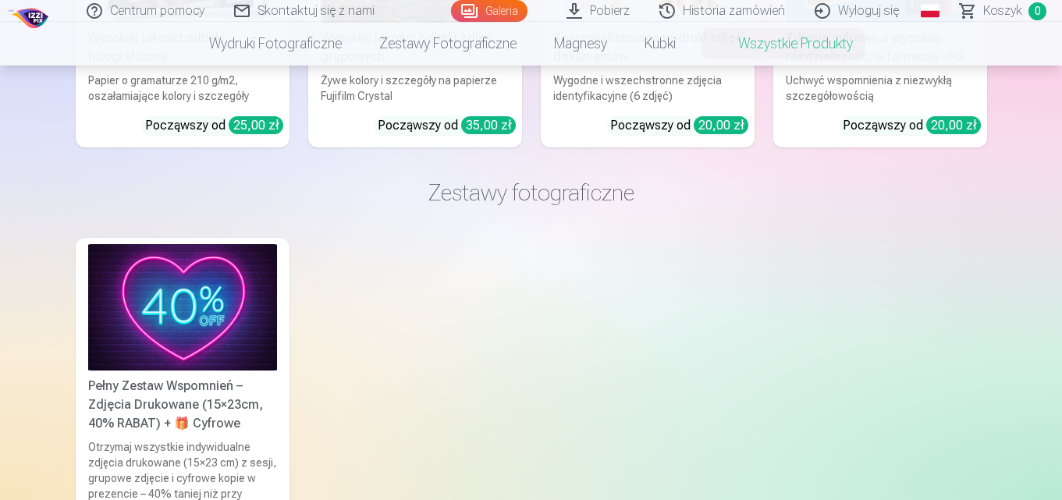
click at [237, 324] on img at bounding box center [182, 307] width 189 height 126
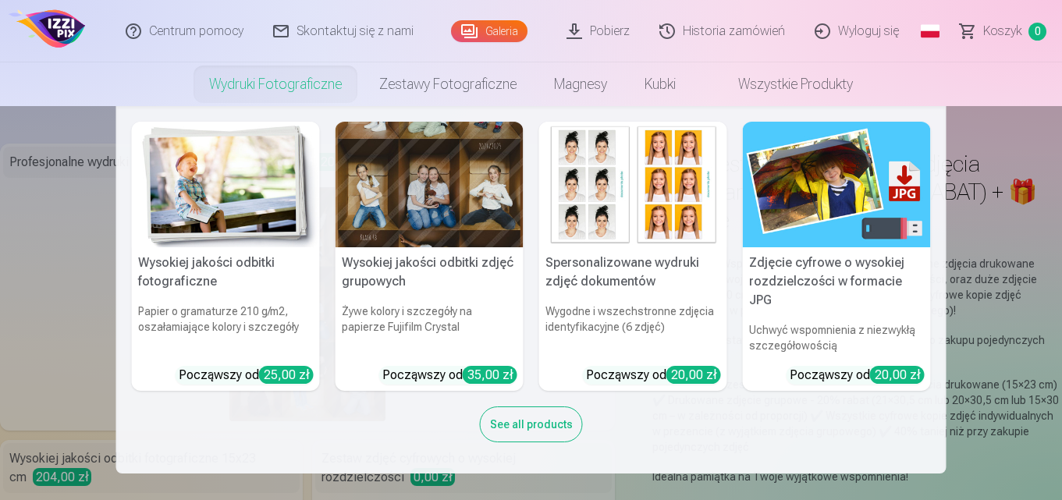
click at [332, 82] on link "Wydruki fotograficzne" at bounding box center [275, 84] width 170 height 44
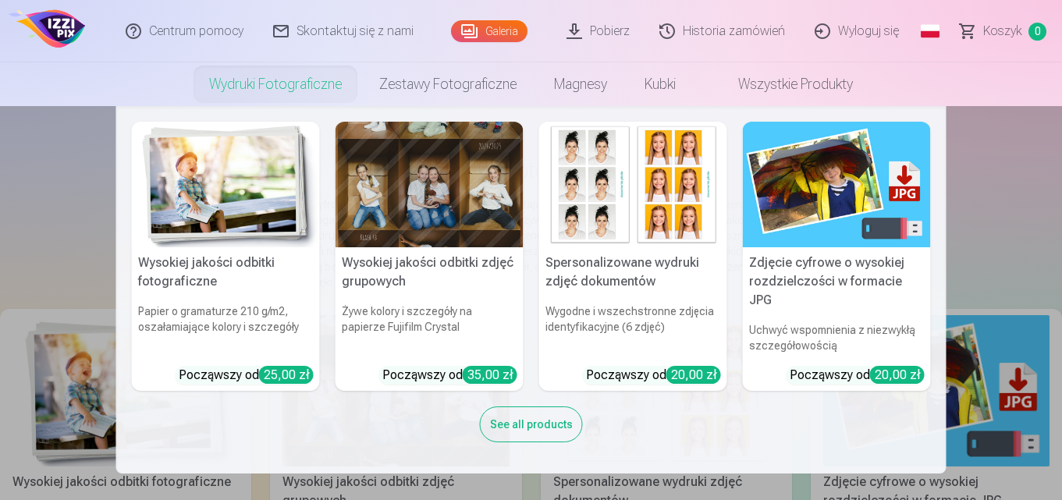
click at [279, 83] on link "Wydruki fotograficzne" at bounding box center [275, 84] width 170 height 44
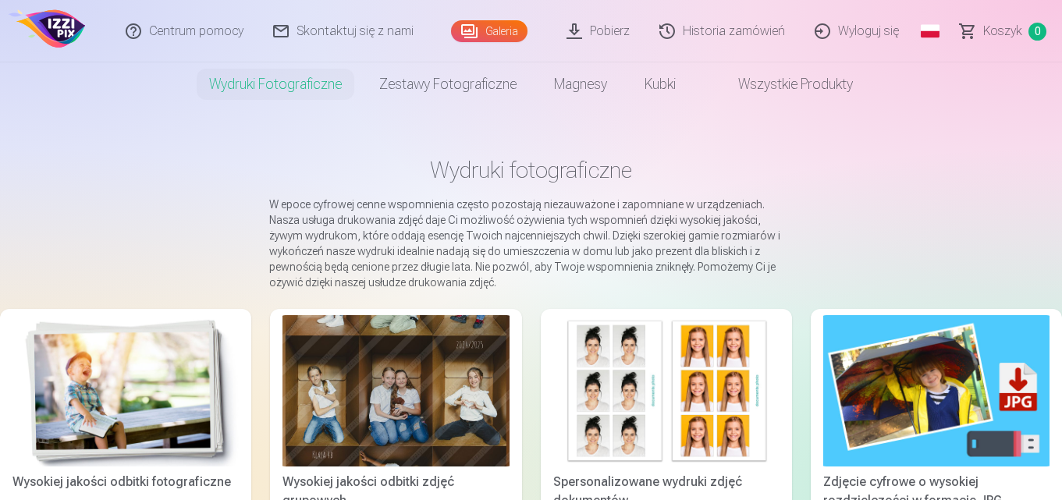
click at [398, 347] on div at bounding box center [396, 390] width 226 height 151
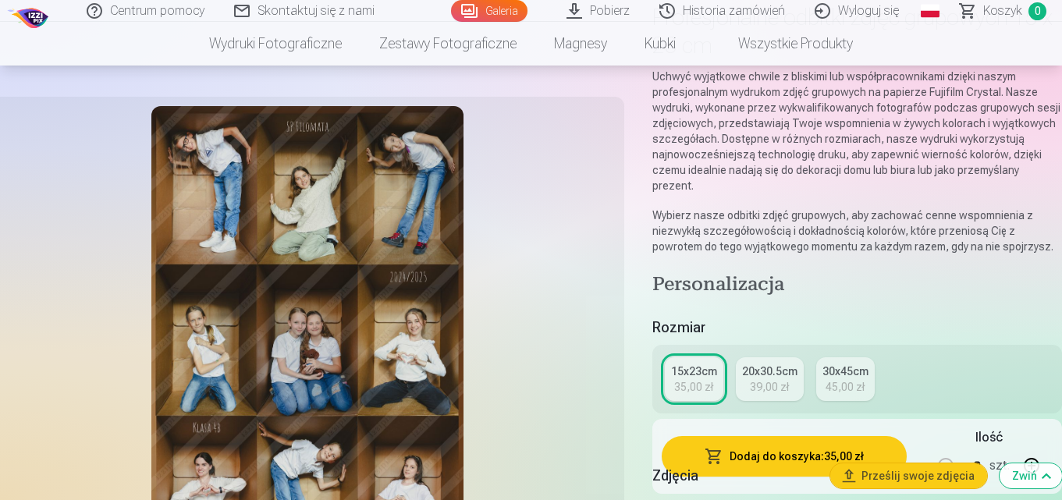
scroll to position [234, 0]
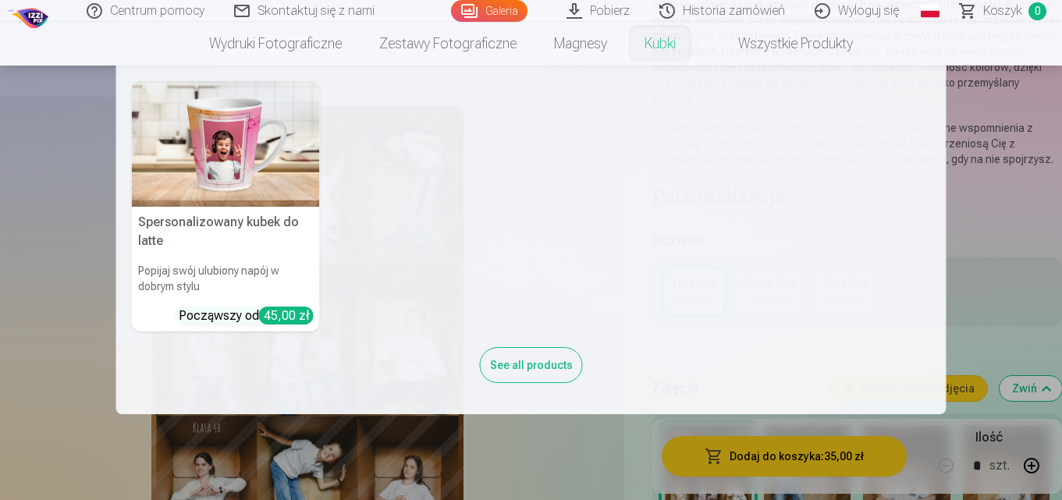
click at [640, 48] on link "Kubki" at bounding box center [660, 44] width 69 height 44
